Goal: Transaction & Acquisition: Purchase product/service

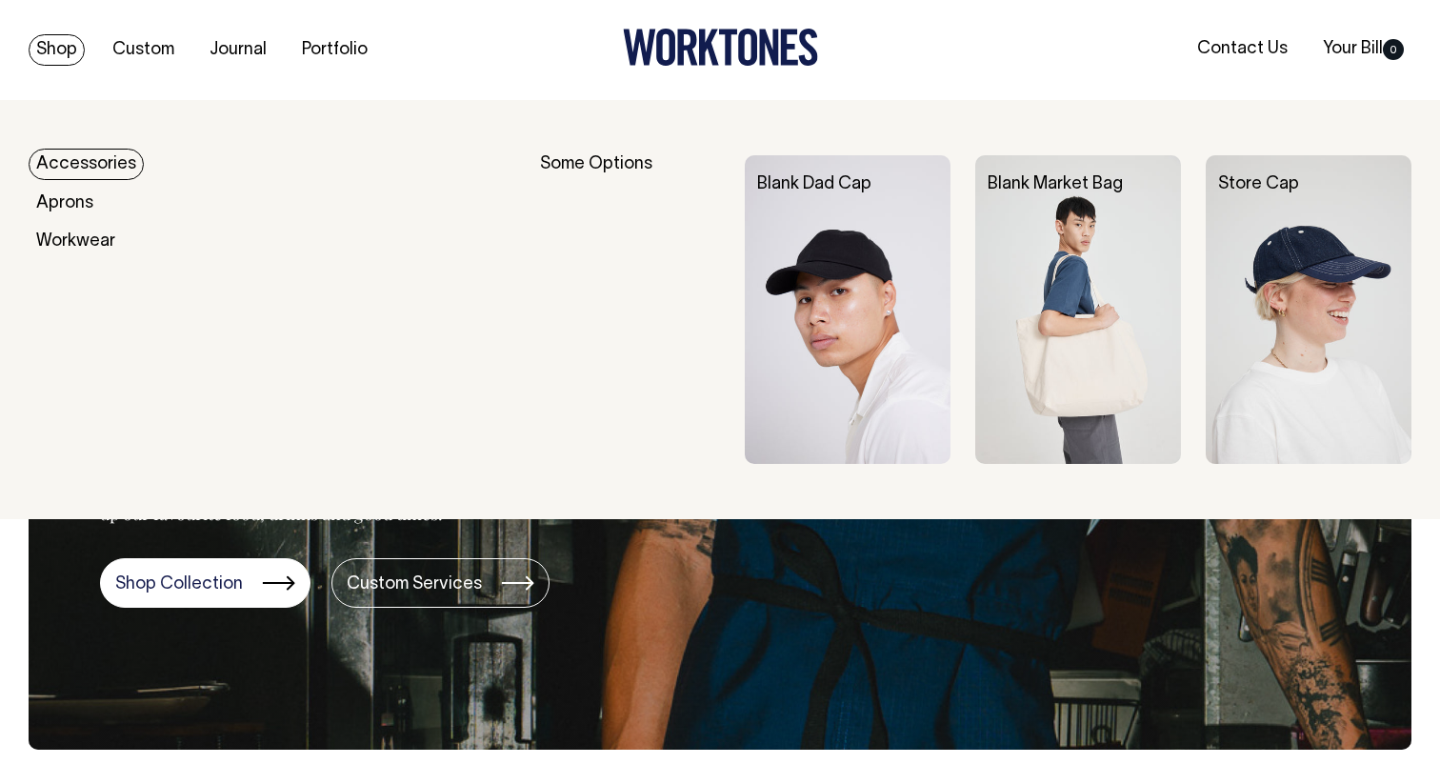
click at [85, 159] on link "Accessories" at bounding box center [86, 164] width 115 height 31
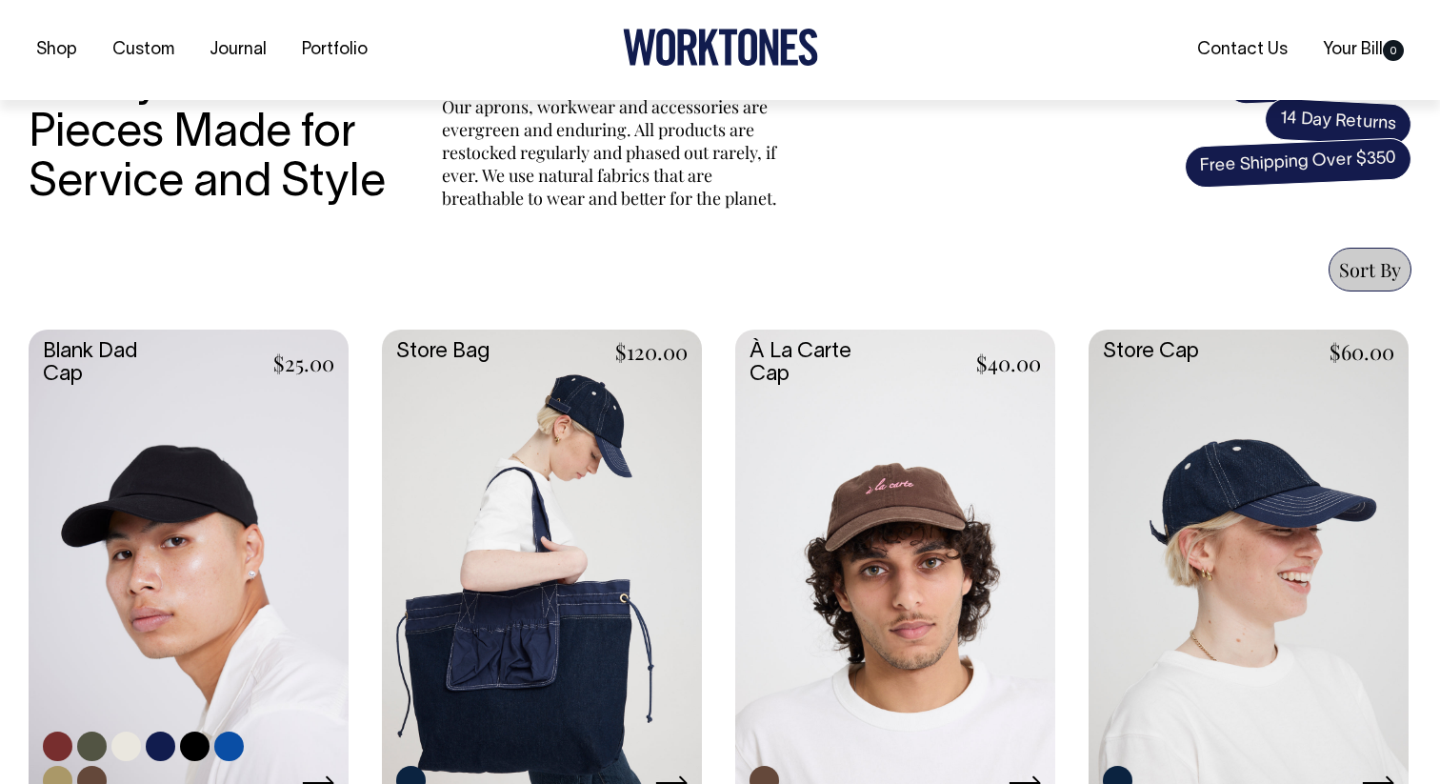
click at [179, 550] on link at bounding box center [189, 568] width 320 height 476
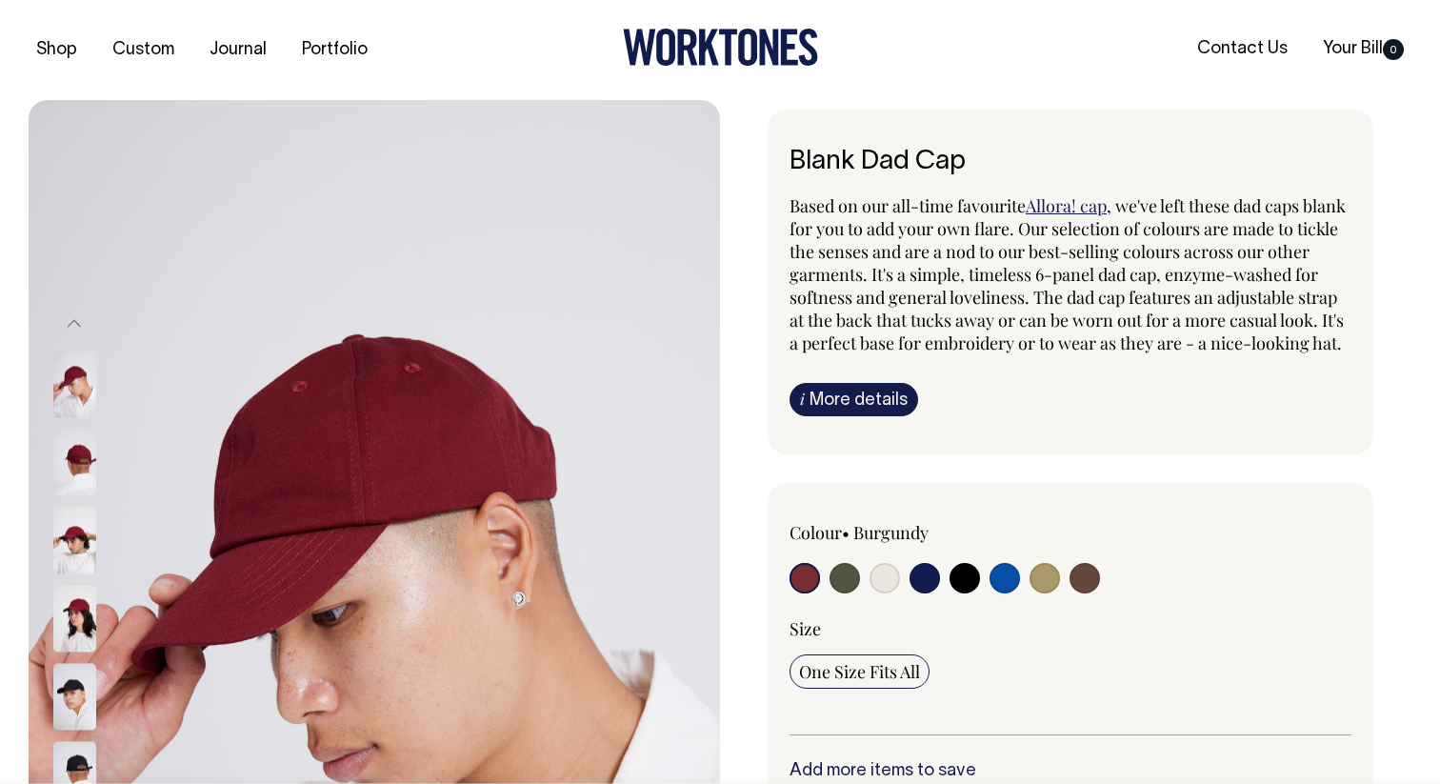
click at [1005, 593] on input "radio" at bounding box center [1004, 578] width 30 height 30
radio input "true"
select select "Worker Blue"
